Goal: Task Accomplishment & Management: Manage account settings

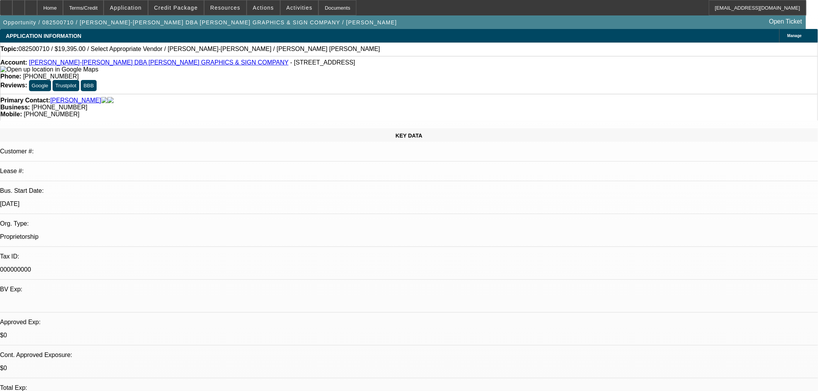
select select "0"
select select "2"
select select "0.1"
select select "4"
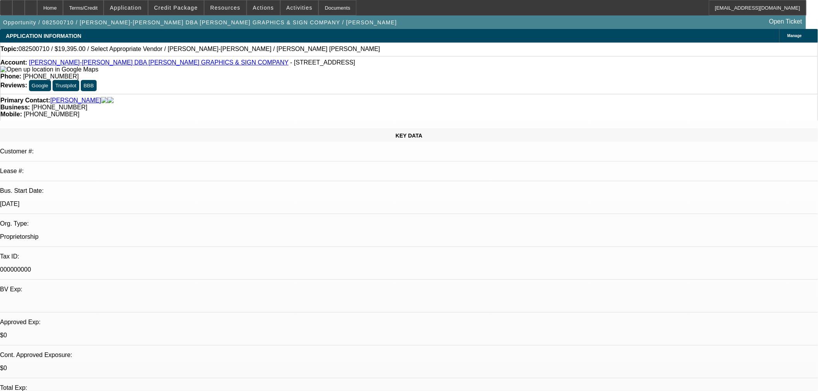
click at [683, 186] on button "forward_to_inbox Forward" at bounding box center [689, 187] width 49 height 19
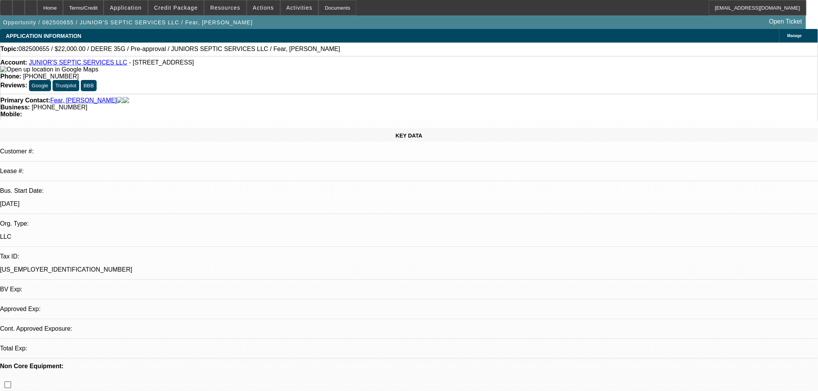
select select "0"
select select "2"
select select "0"
select select "6"
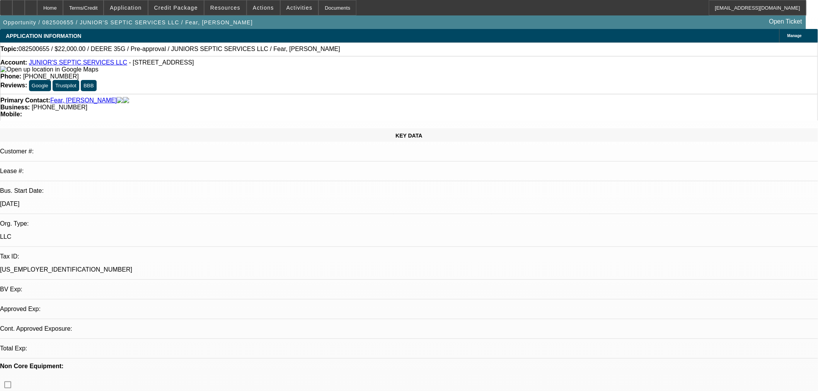
select select "2"
select select "0"
select select "6"
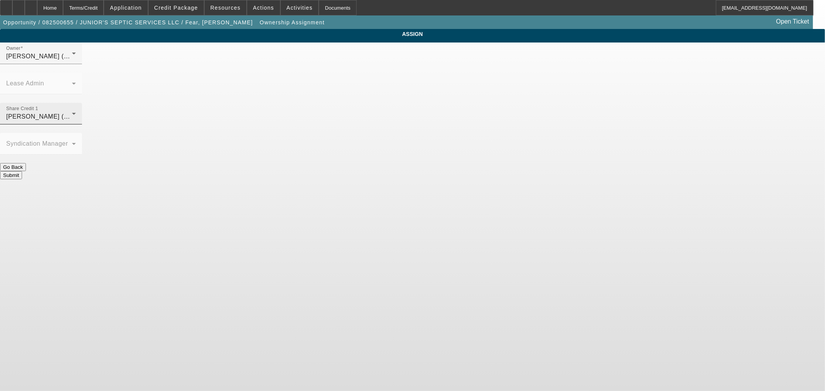
click at [76, 103] on div "Share Credit 1 [PERSON_NAME] (Lvl 19)" at bounding box center [41, 114] width 70 height 22
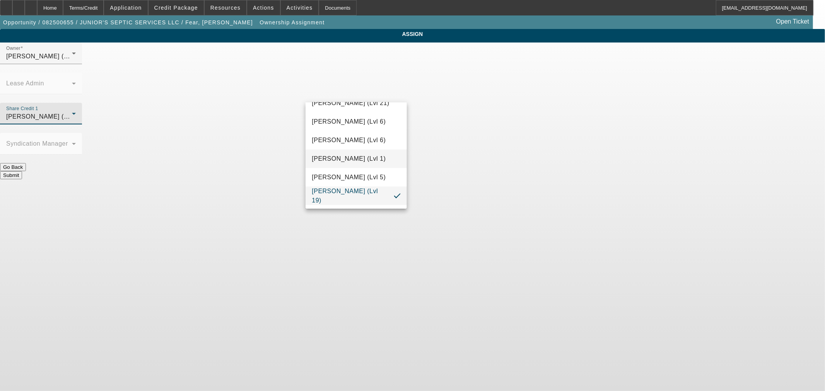
scroll to position [714, 0]
click at [457, 173] on div at bounding box center [412, 195] width 825 height 391
